Goal: Transaction & Acquisition: Download file/media

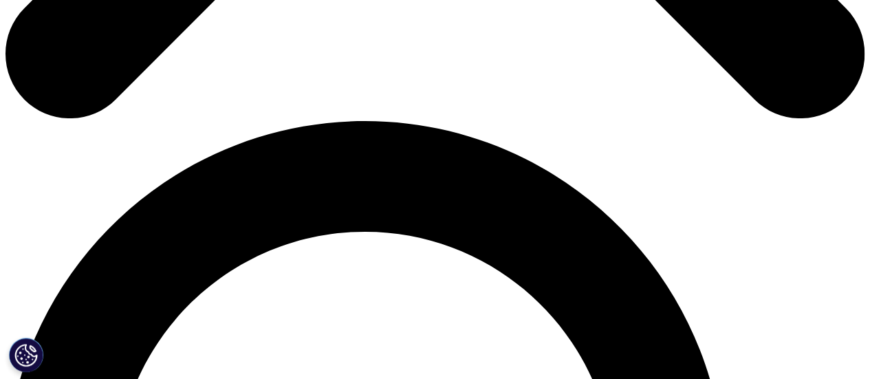
scroll to position [688, 0]
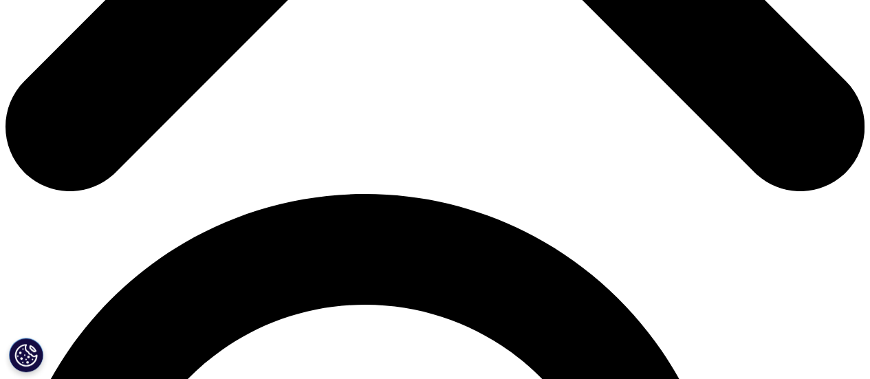
type input "[PERSON_NAME]"
type input "Nogueira"
type input "[PERSON_NAME][EMAIL_ADDRESS][PERSON_NAME][DOMAIN_NAME]"
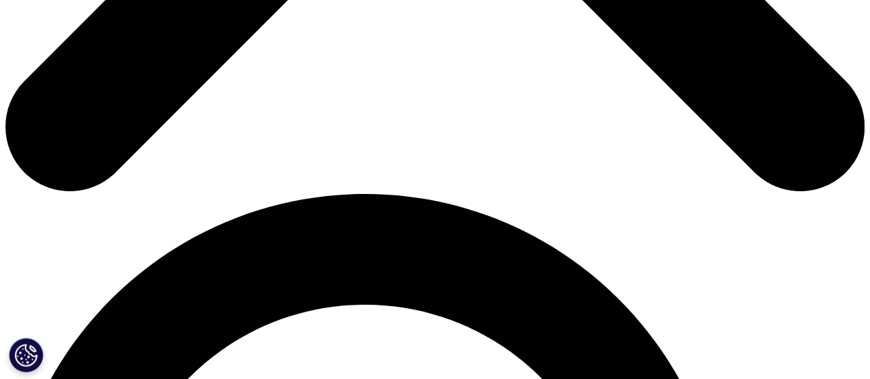
scroll to position [0, 8]
type input "Gerente de Produtos"
type input "Hypera Pharma"
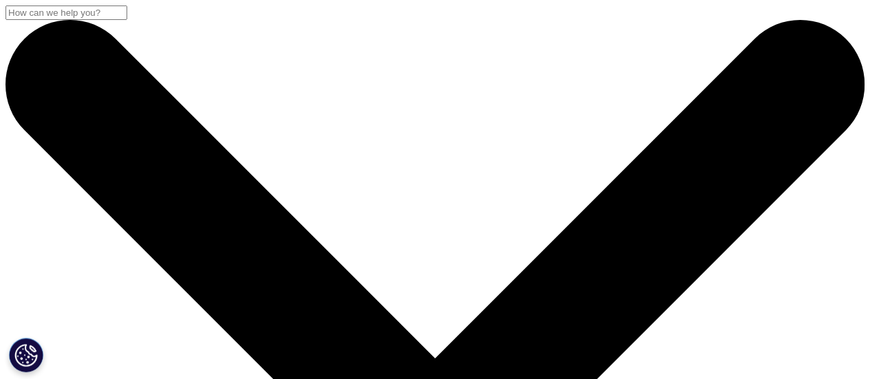
drag, startPoint x: 36, startPoint y: 177, endPoint x: 264, endPoint y: 238, distance: 236.3
copy div "Global Oncology Trends 2025"
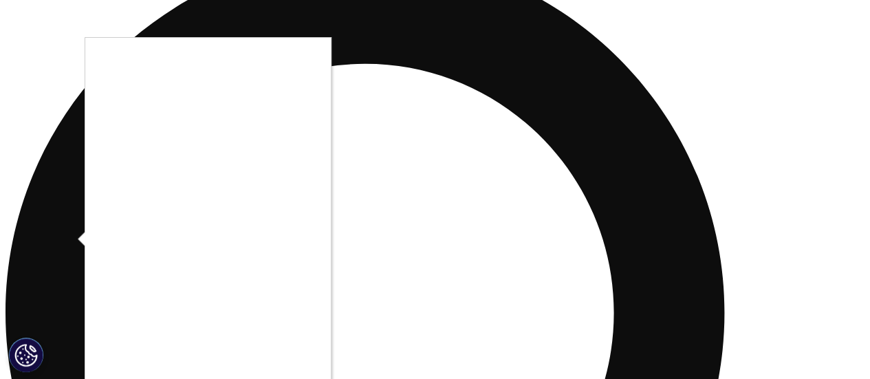
scroll to position [963, 0]
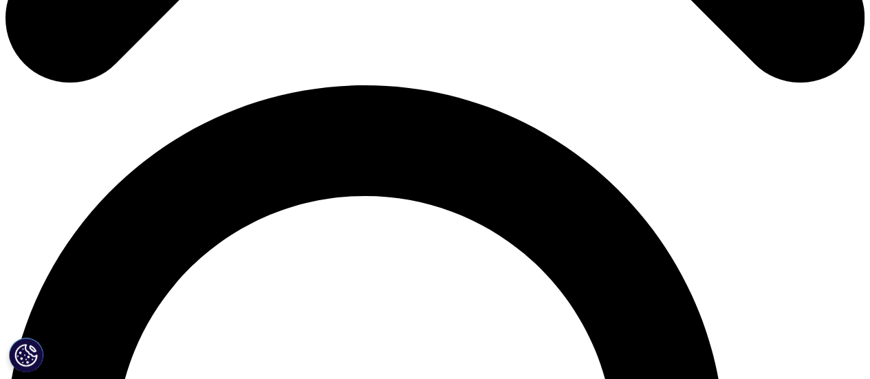
scroll to position [818, 0]
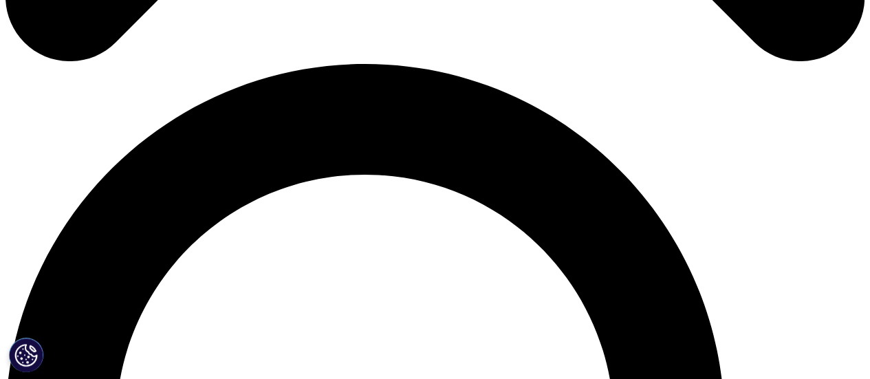
select select "[GEOGRAPHIC_DATA]"
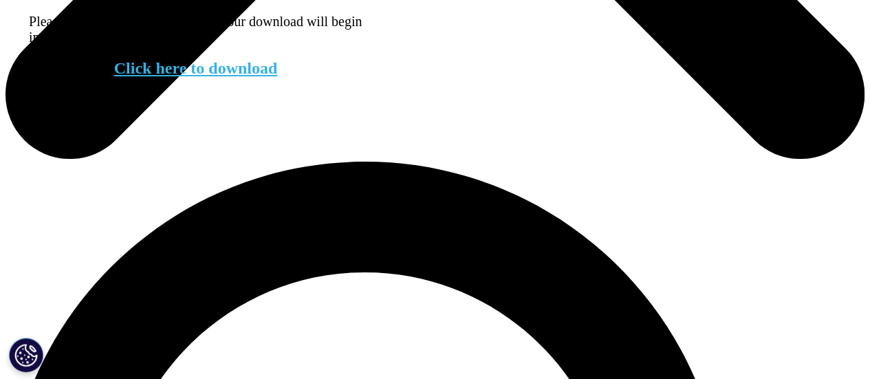
scroll to position [690, 0]
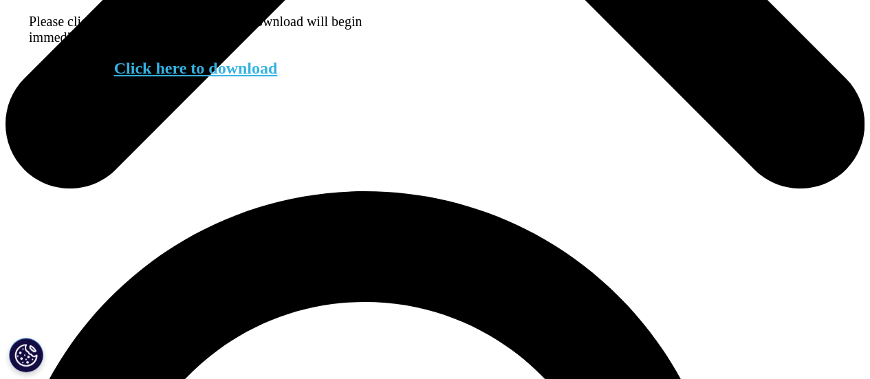
click at [237, 77] on link "Click here to download" at bounding box center [196, 68] width 164 height 18
